Goal: Information Seeking & Learning: Check status

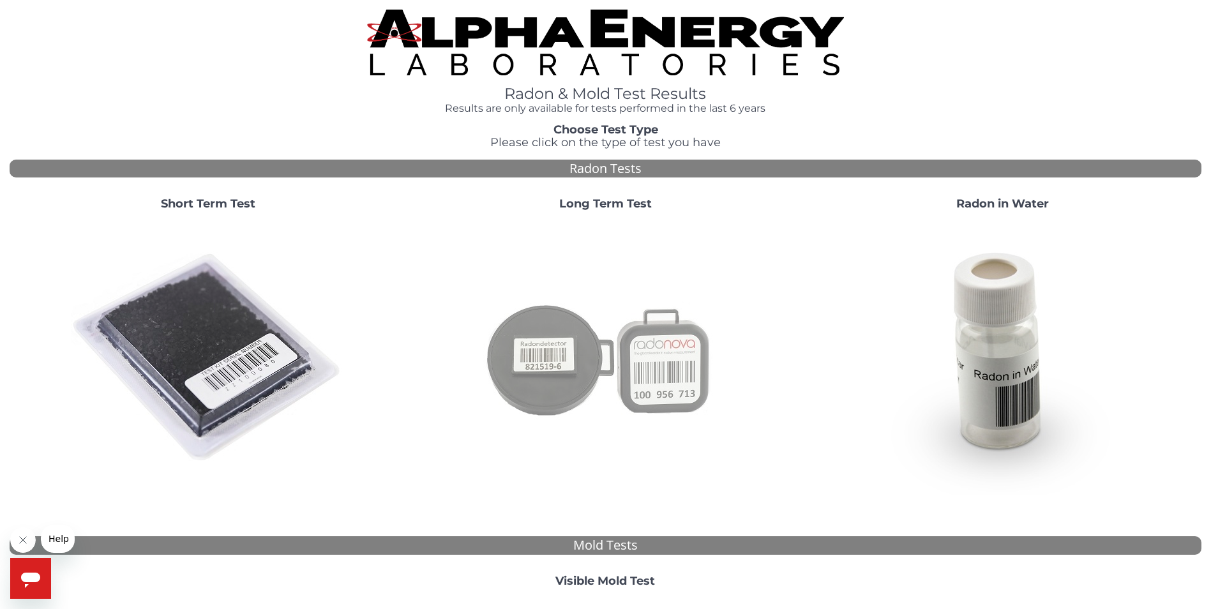
click at [628, 370] on img at bounding box center [605, 358] width 275 height 275
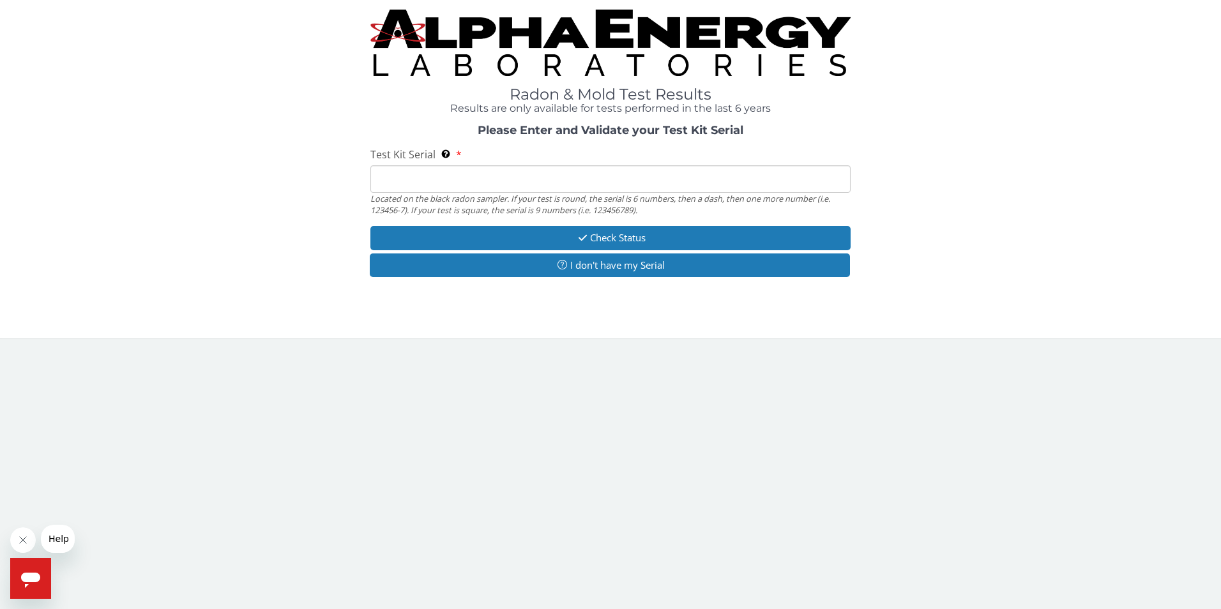
click at [459, 181] on input "Test Kit Serial Located on the black radon sampler. If your test is round, the …" at bounding box center [610, 178] width 481 height 27
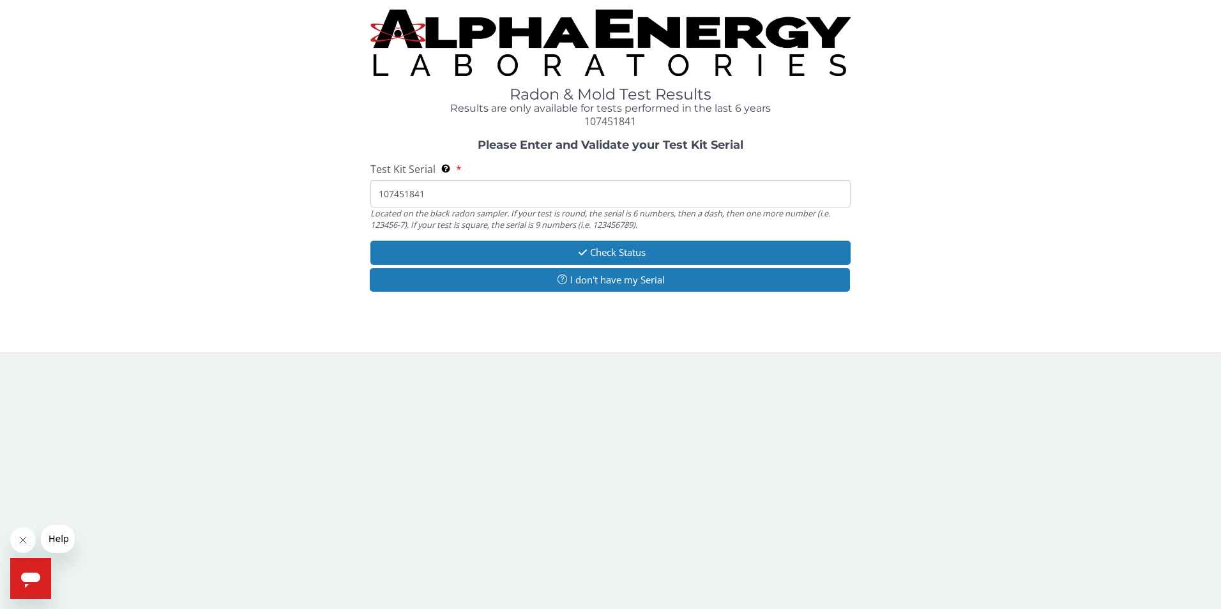
type input "107451841"
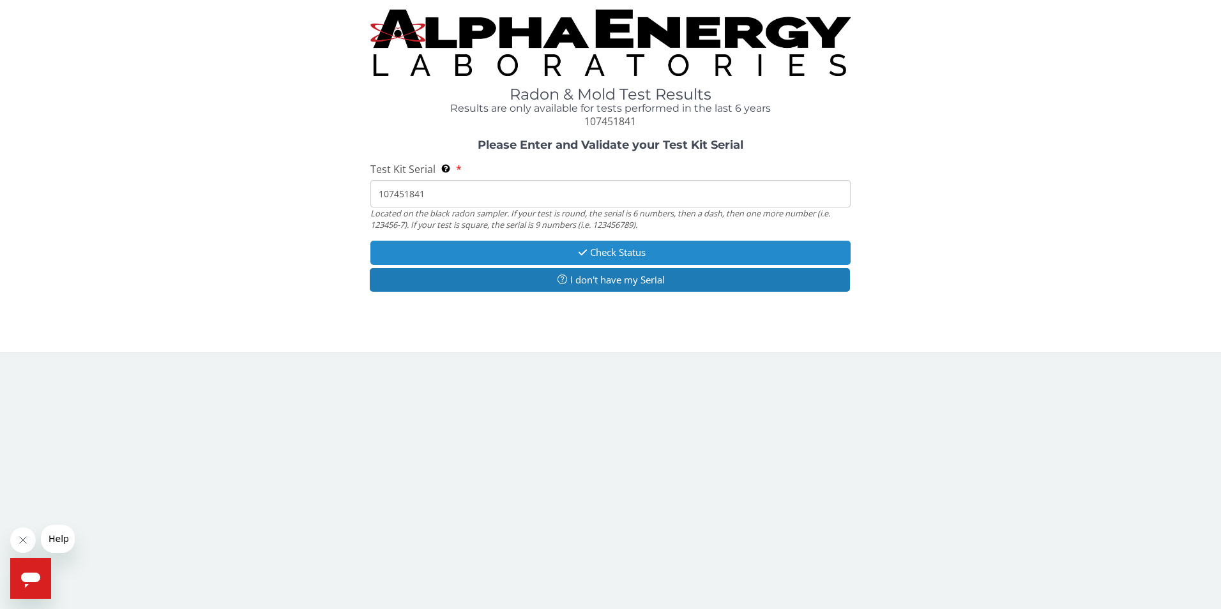
click at [630, 255] on button "Check Status" at bounding box center [610, 253] width 481 height 24
